Goal: Task Accomplishment & Management: Complete application form

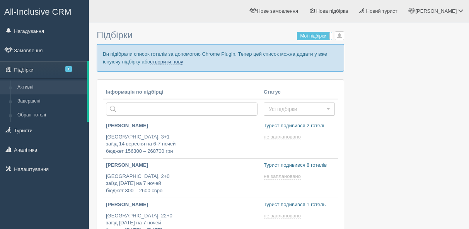
click at [183, 61] on link "створити нову" at bounding box center [166, 62] width 33 height 6
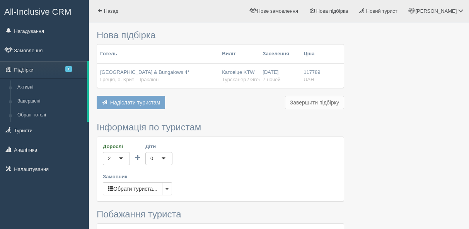
click at [308, 104] on button "Завершити підбірку" at bounding box center [314, 102] width 59 height 13
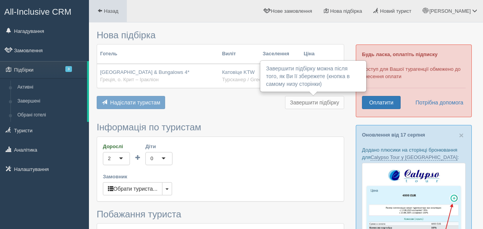
type input "204800"
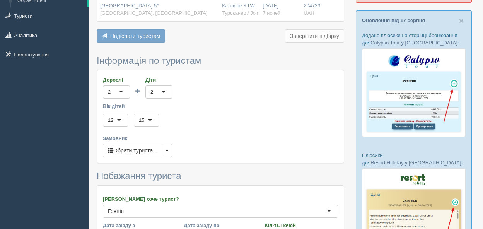
scroll to position [115, 0]
click at [150, 149] on button "Обрати туриста..." at bounding box center [133, 149] width 60 height 13
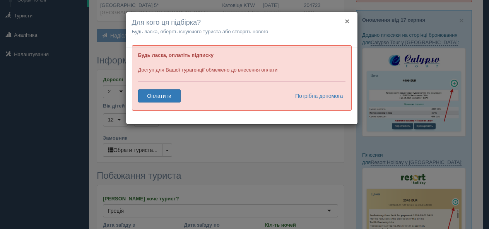
click at [348, 22] on button "×" at bounding box center [347, 21] width 5 height 8
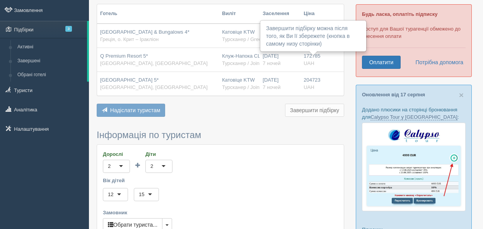
scroll to position [29, 0]
